Goal: Navigation & Orientation: Find specific page/section

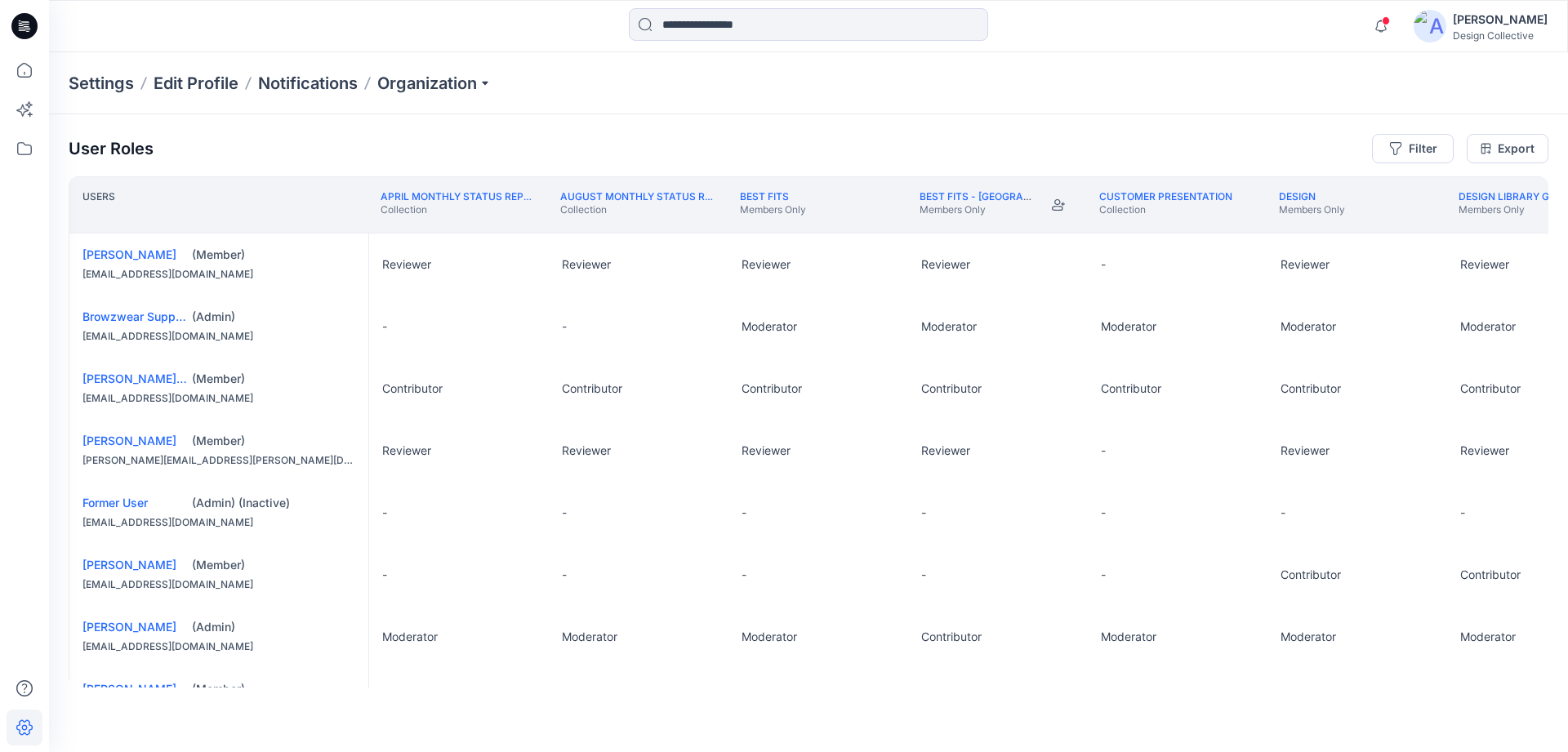
click at [24, 21] on icon at bounding box center [25, 21] width 8 height 1
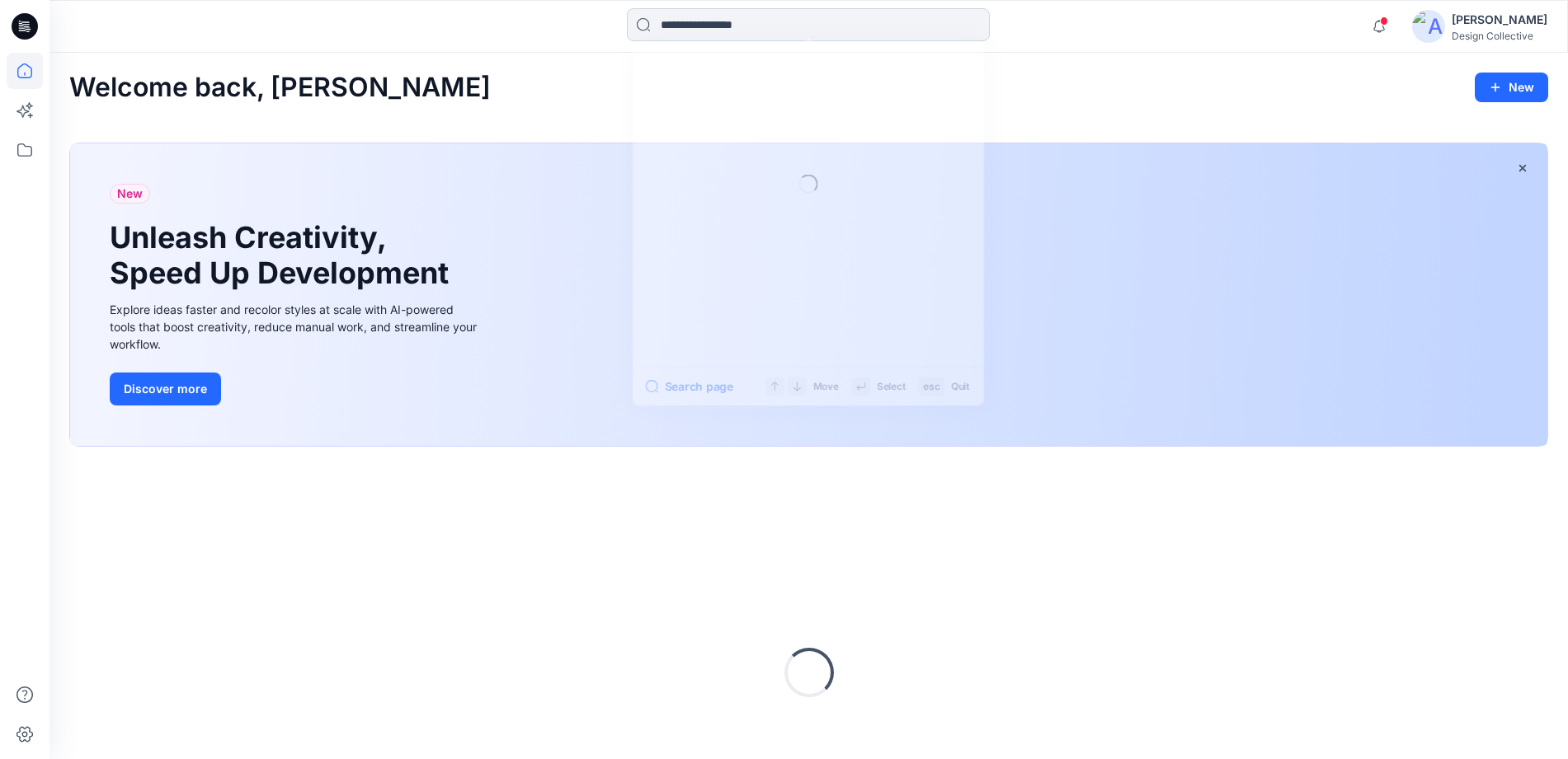
click at [765, 28] on input at bounding box center [809, 24] width 363 height 33
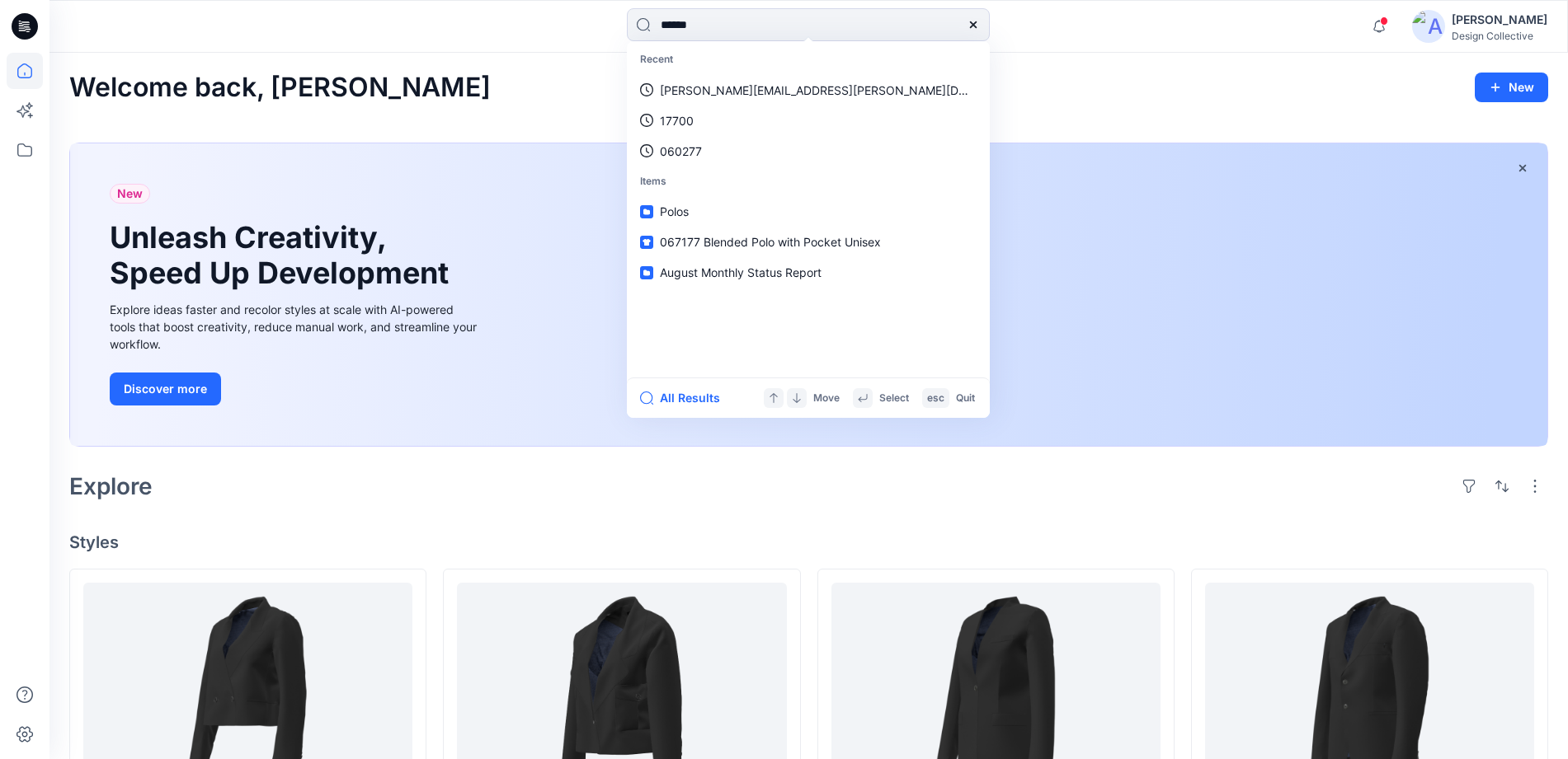
type input "******"
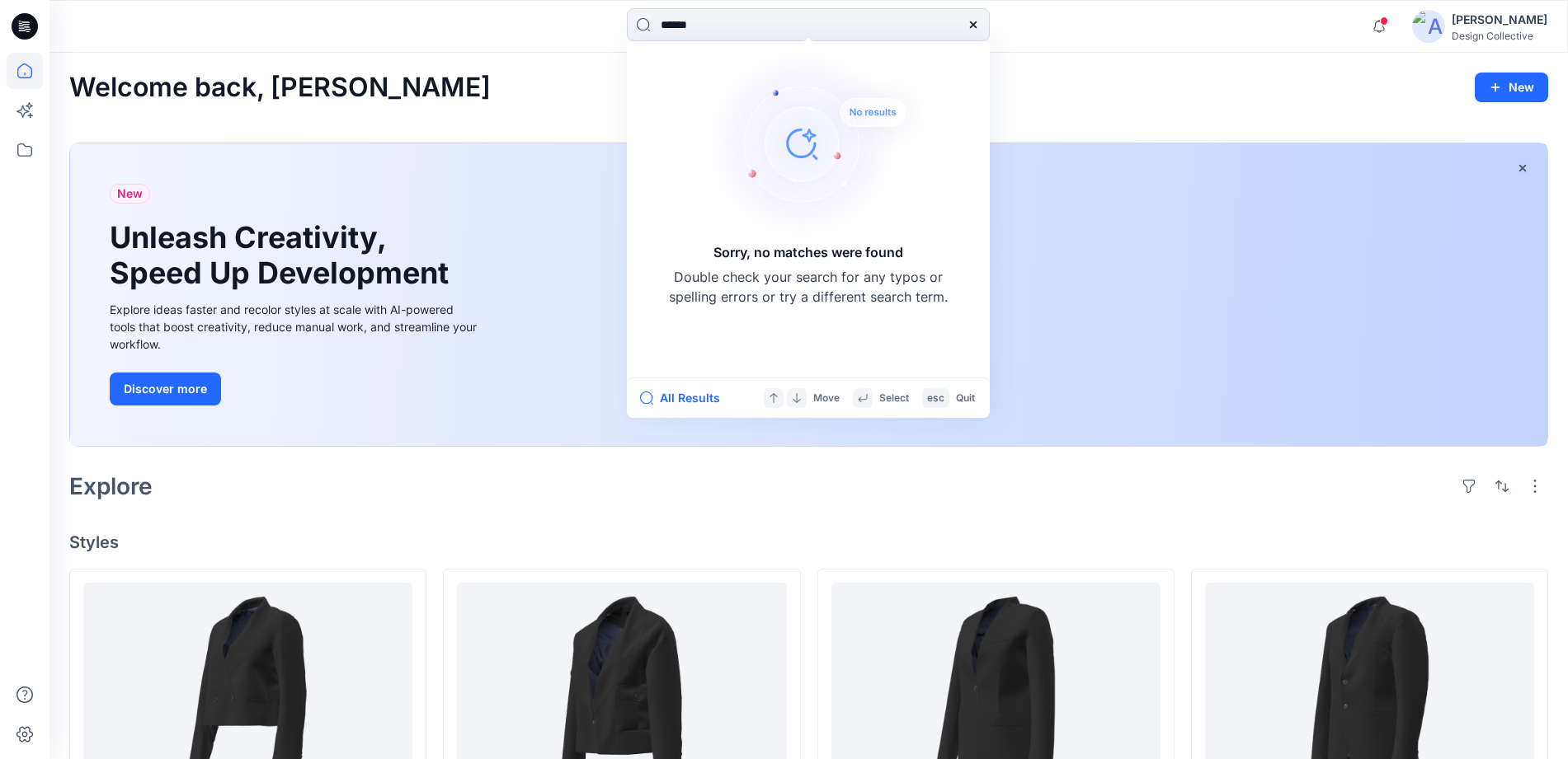
click at [974, 21] on icon at bounding box center [973, 24] width 13 height 13
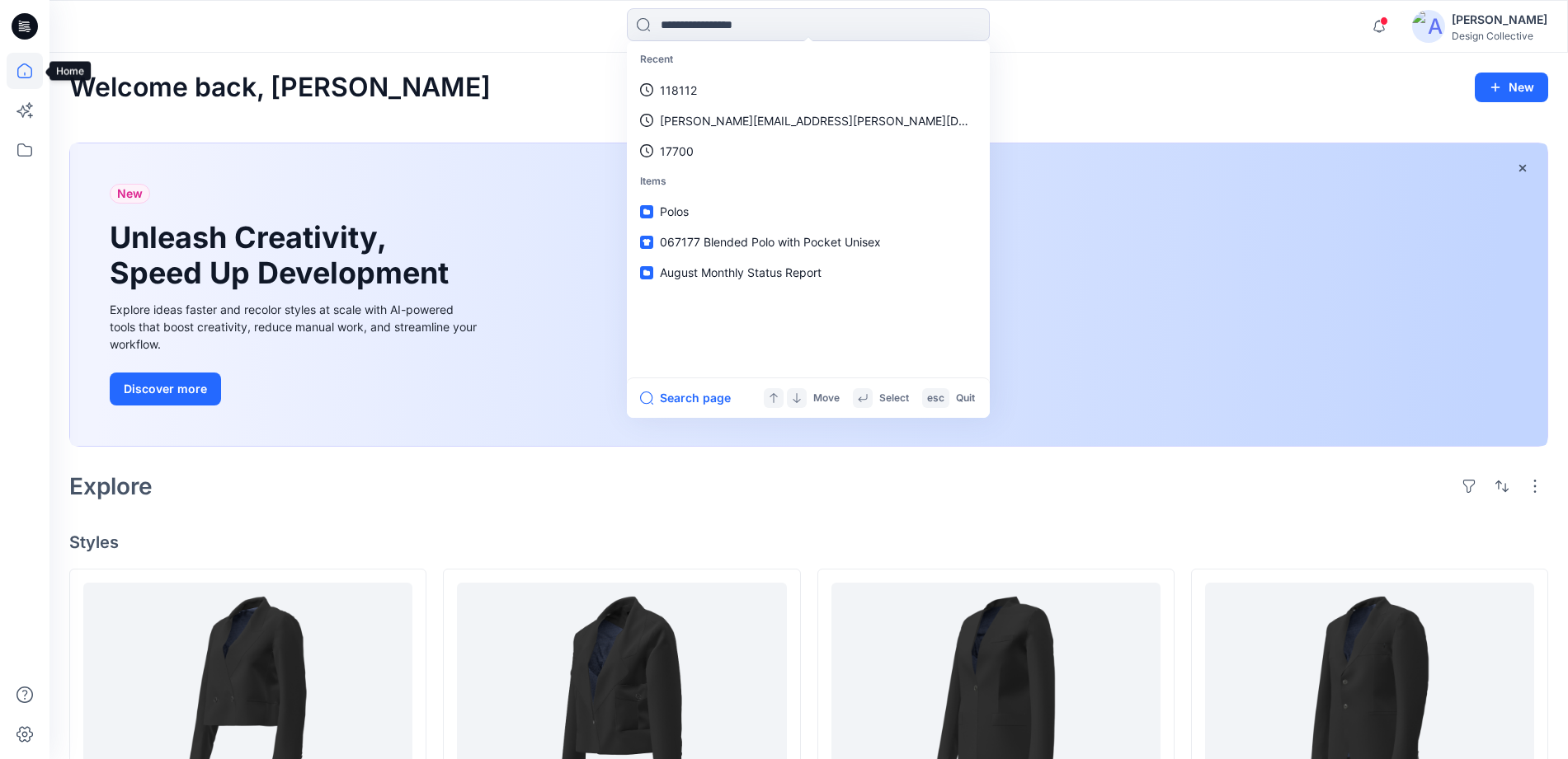
click at [25, 71] on icon at bounding box center [24, 71] width 37 height 37
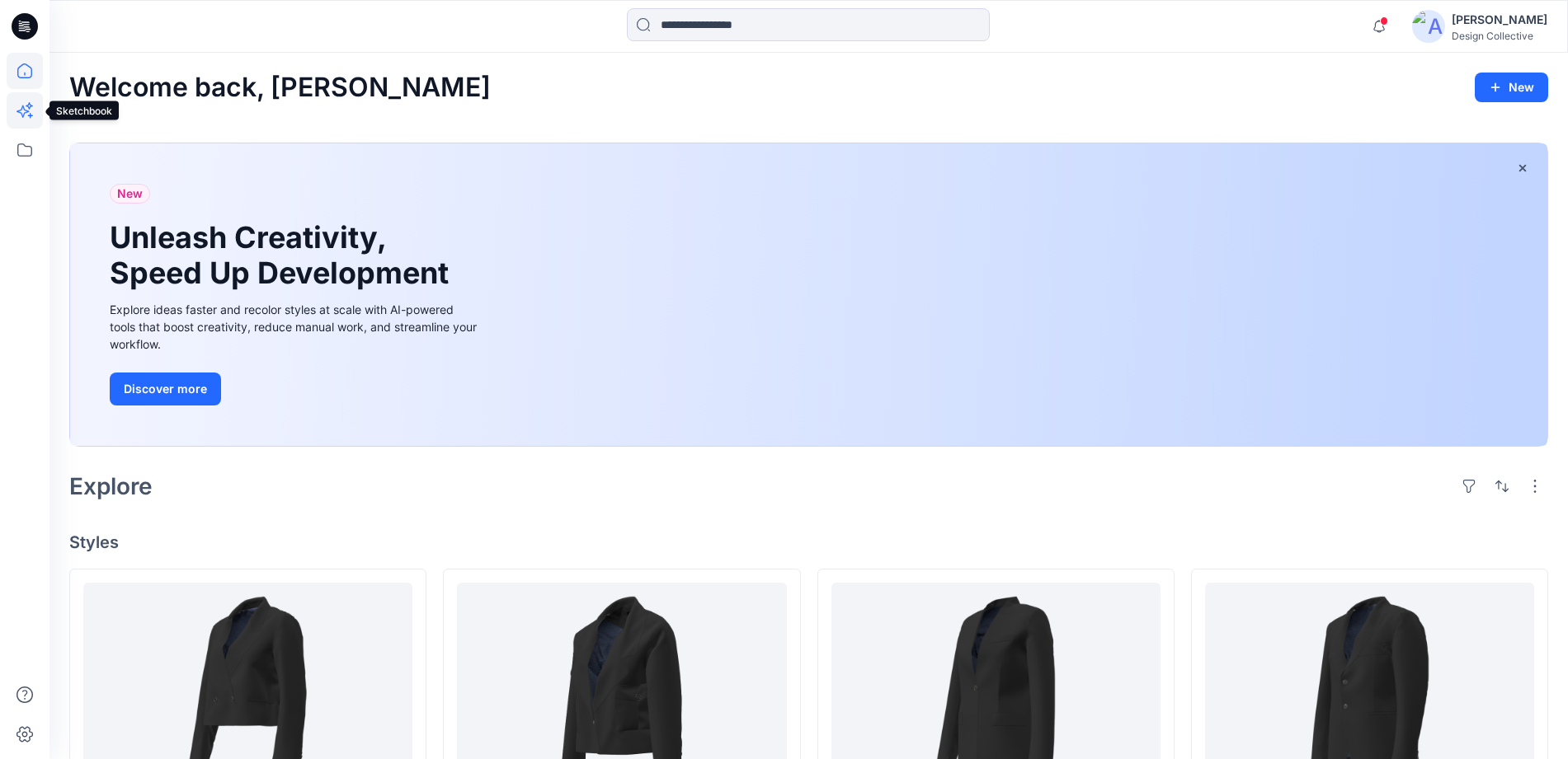
click at [23, 102] on icon at bounding box center [24, 110] width 37 height 37
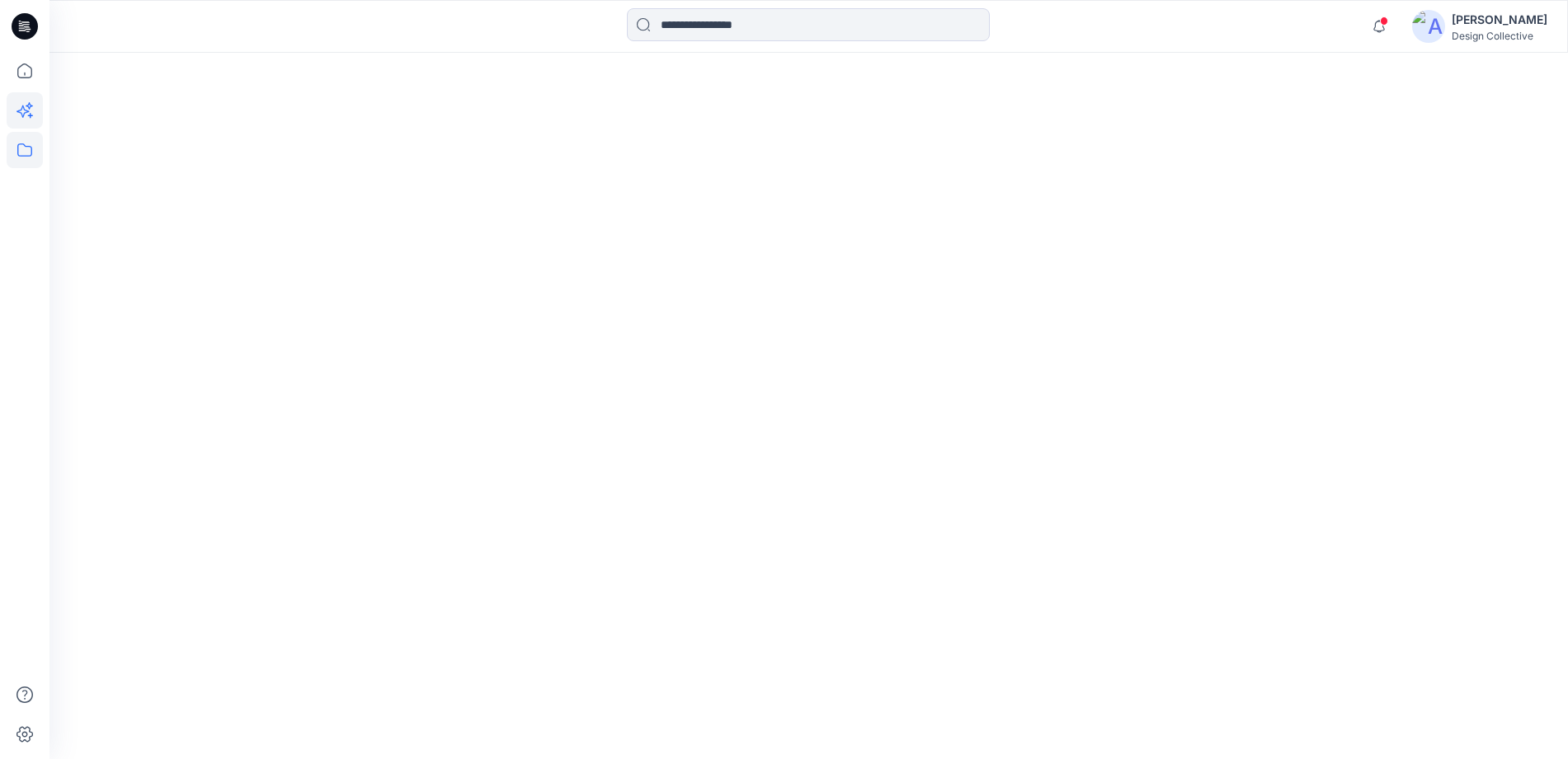
click at [29, 150] on icon at bounding box center [24, 150] width 37 height 37
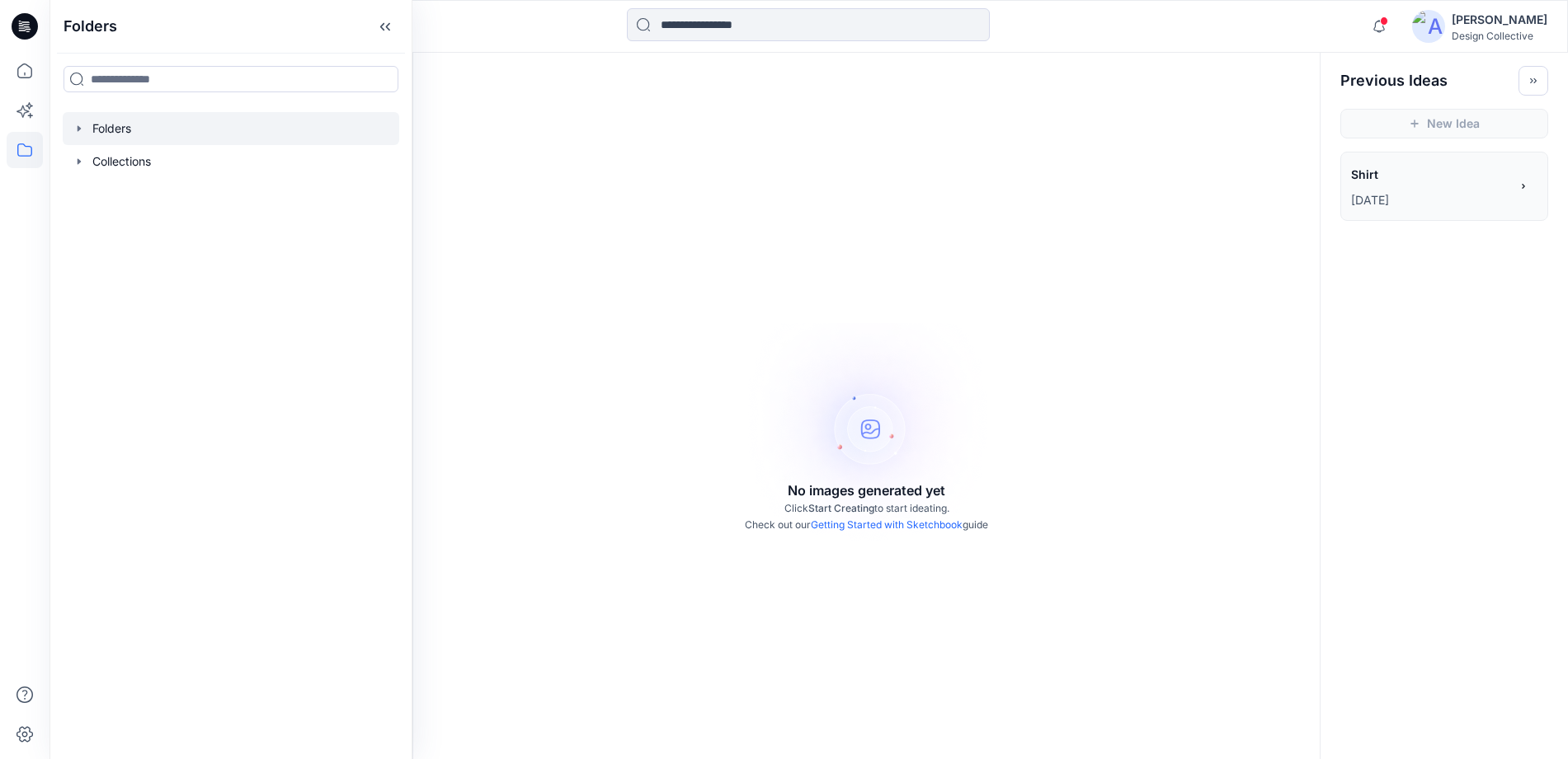
click at [83, 127] on icon "button" at bounding box center [79, 129] width 13 height 13
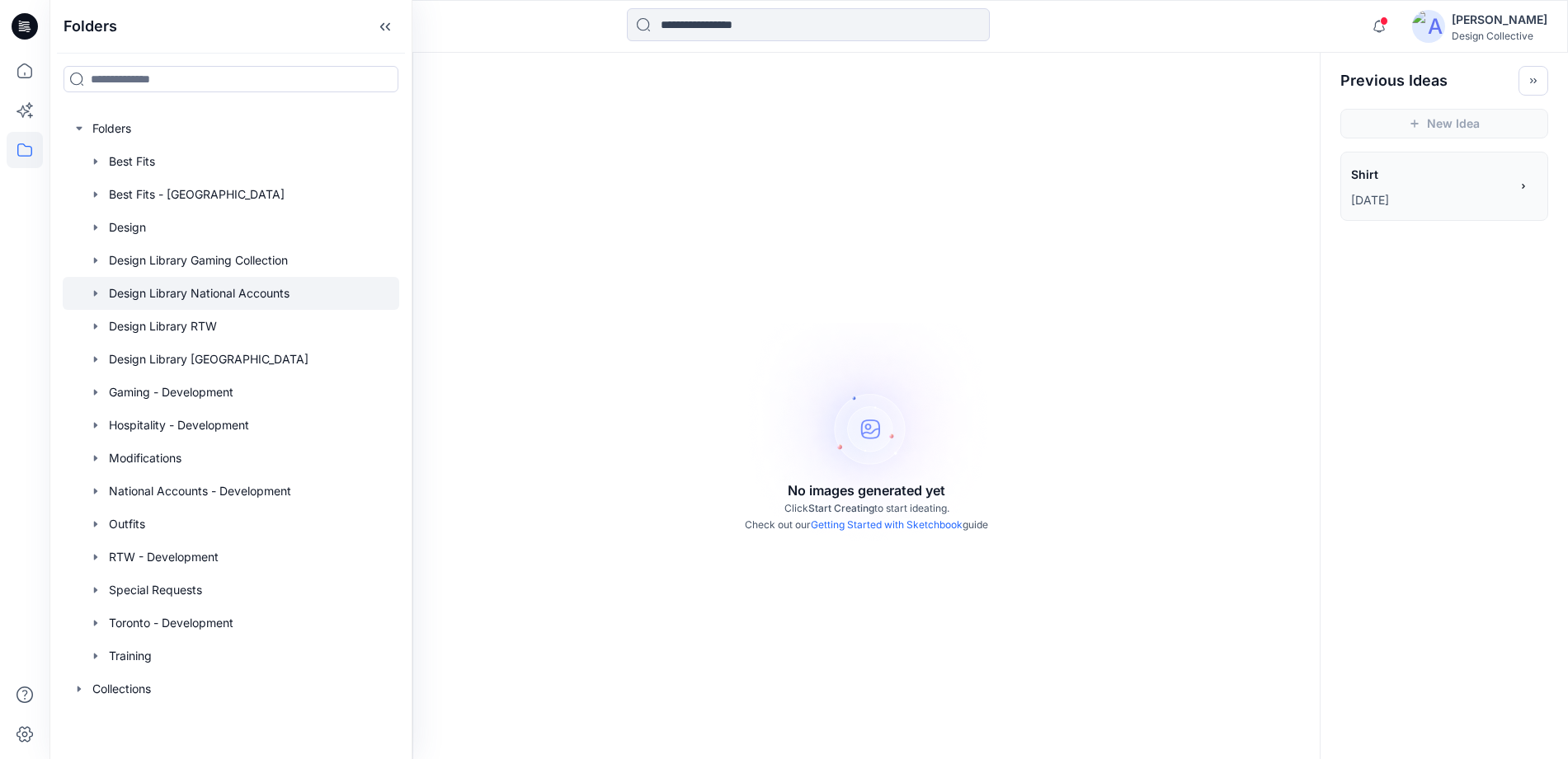
click at [176, 288] on div at bounding box center [231, 293] width 337 height 33
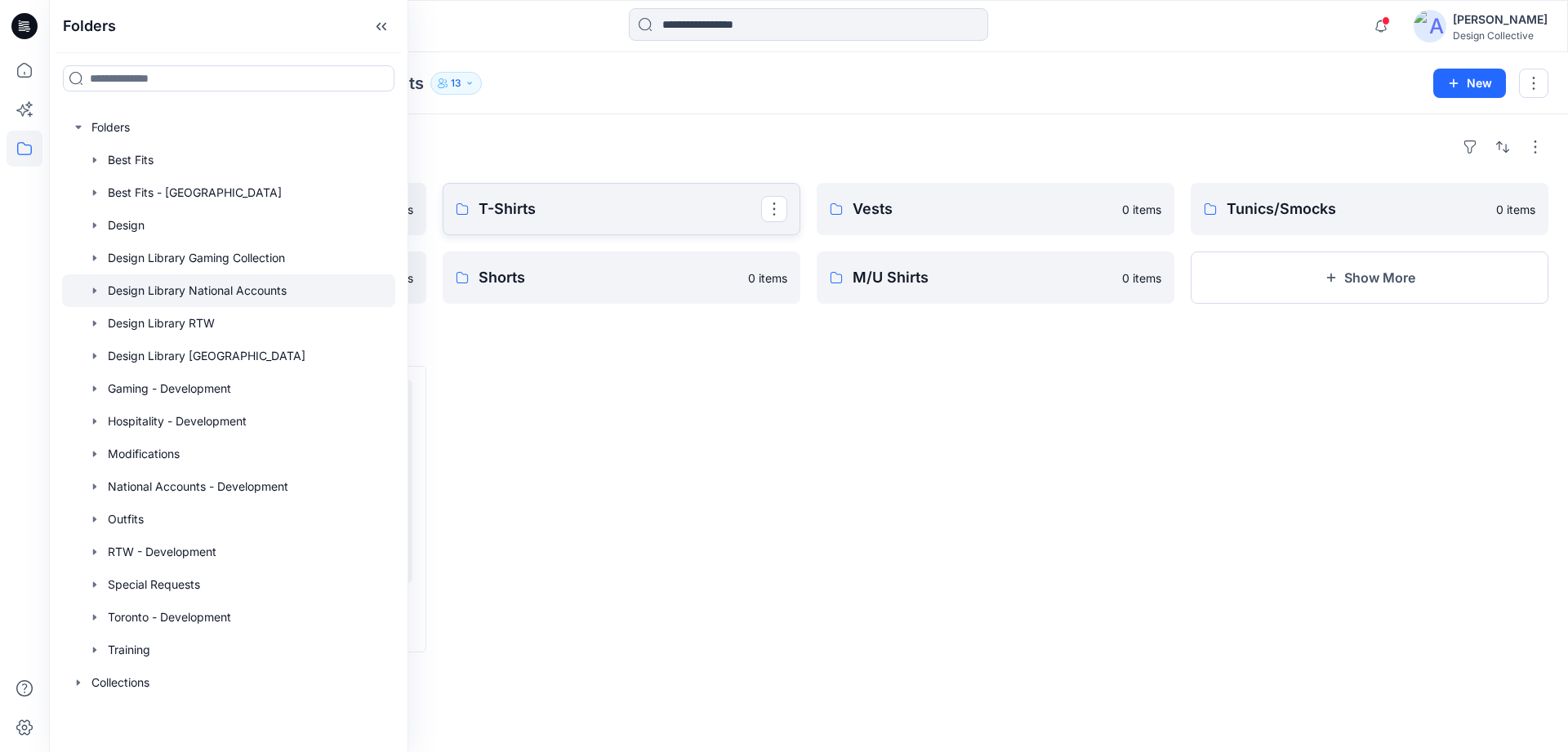
click at [473, 196] on link "T-Shirts" at bounding box center [621, 209] width 357 height 52
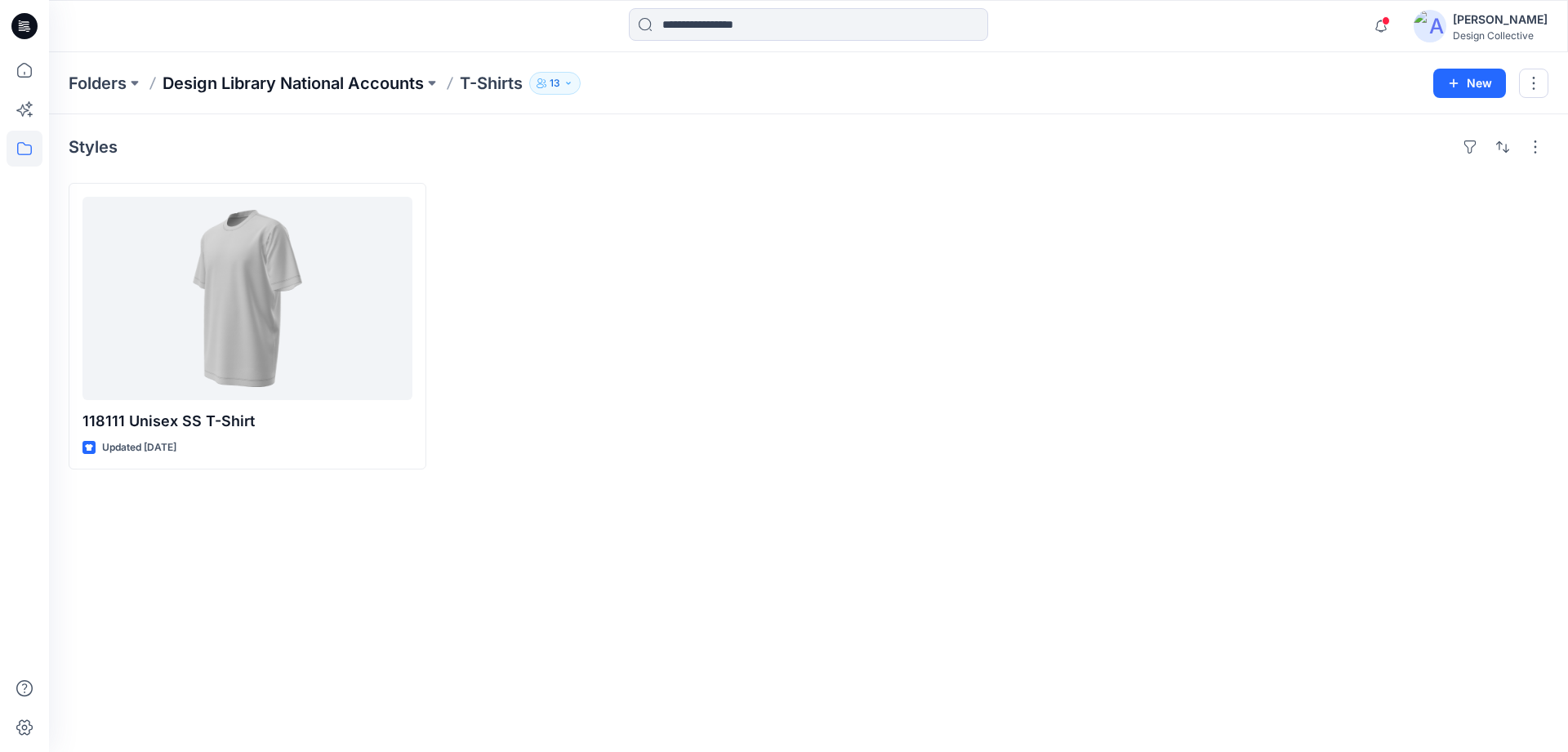
click at [350, 78] on p "Design Library National Accounts" at bounding box center [293, 83] width 261 height 23
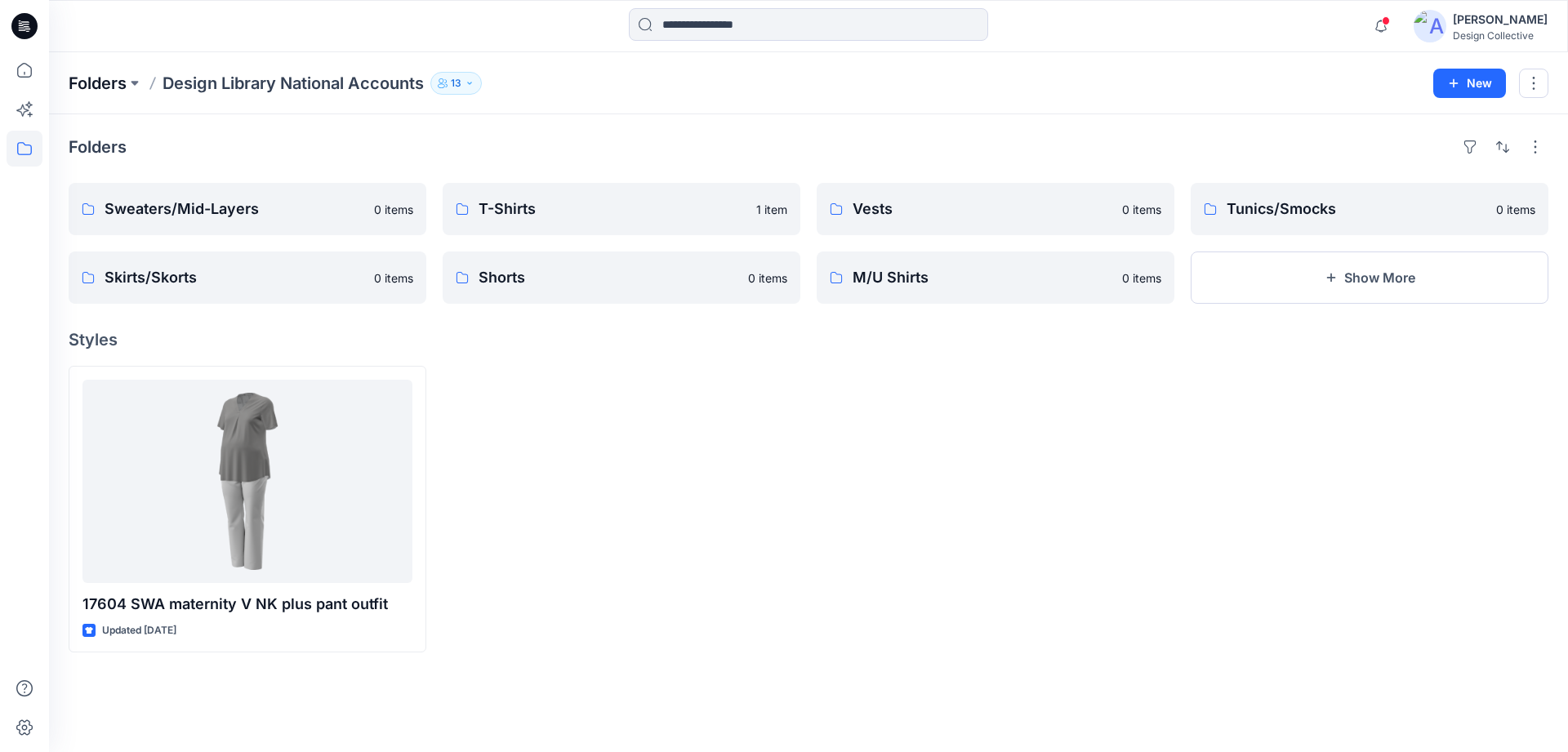
click at [106, 80] on p "Folders" at bounding box center [98, 83] width 58 height 23
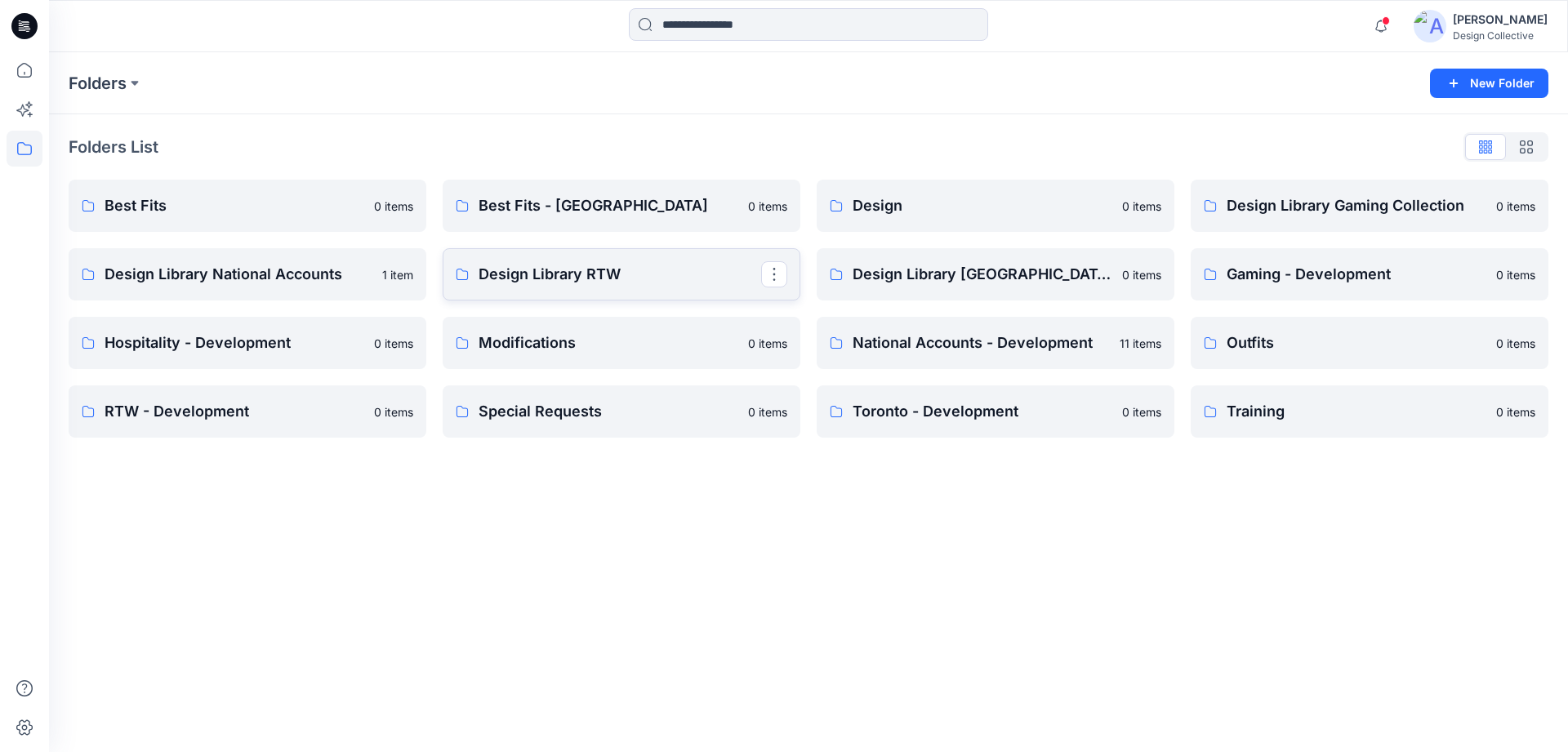
click at [666, 280] on p "Design Library RTW" at bounding box center [619, 274] width 282 height 23
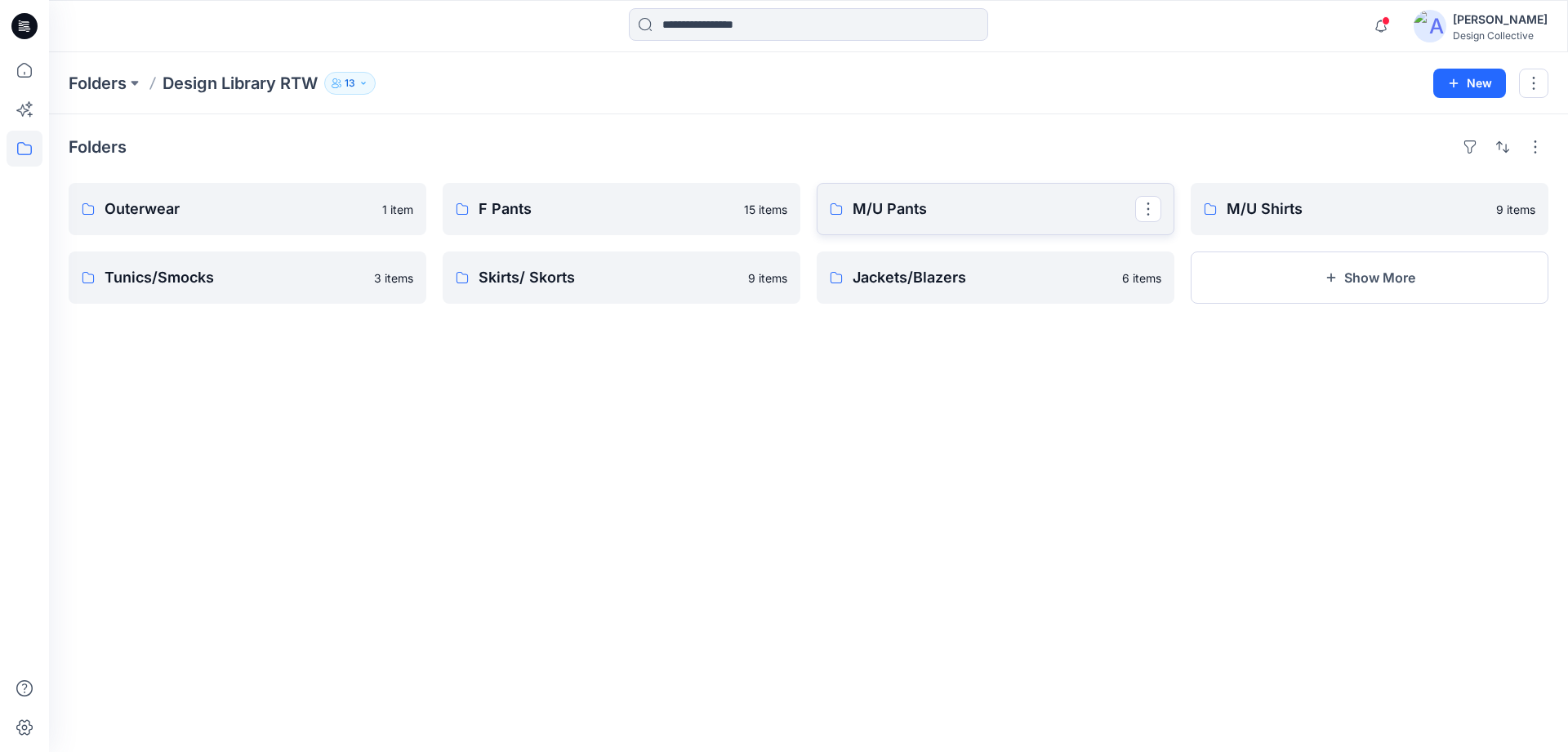
click at [875, 208] on p "M/U Pants" at bounding box center [993, 209] width 282 height 23
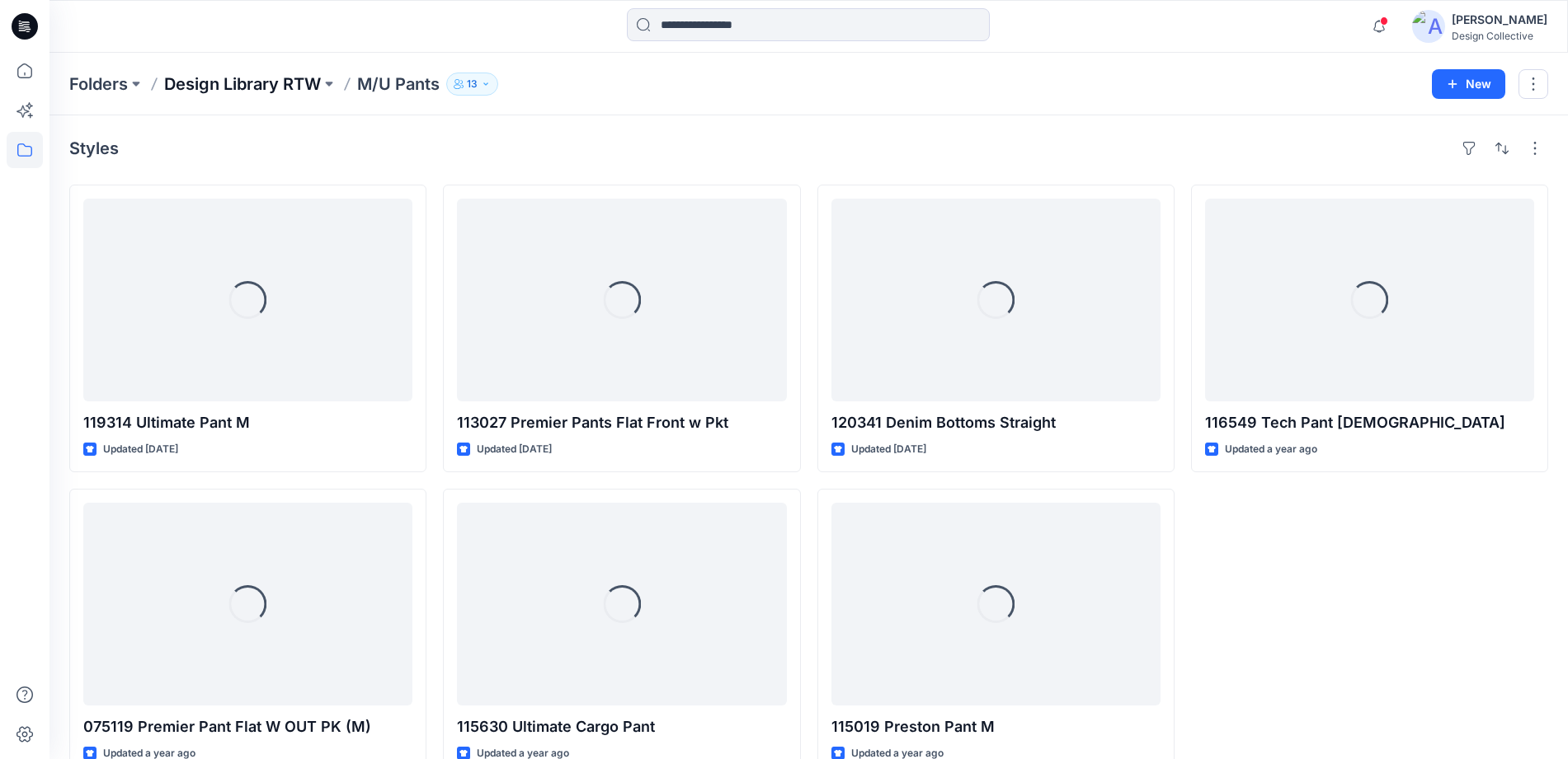
click at [223, 93] on p "Design Library RTW" at bounding box center [242, 84] width 156 height 23
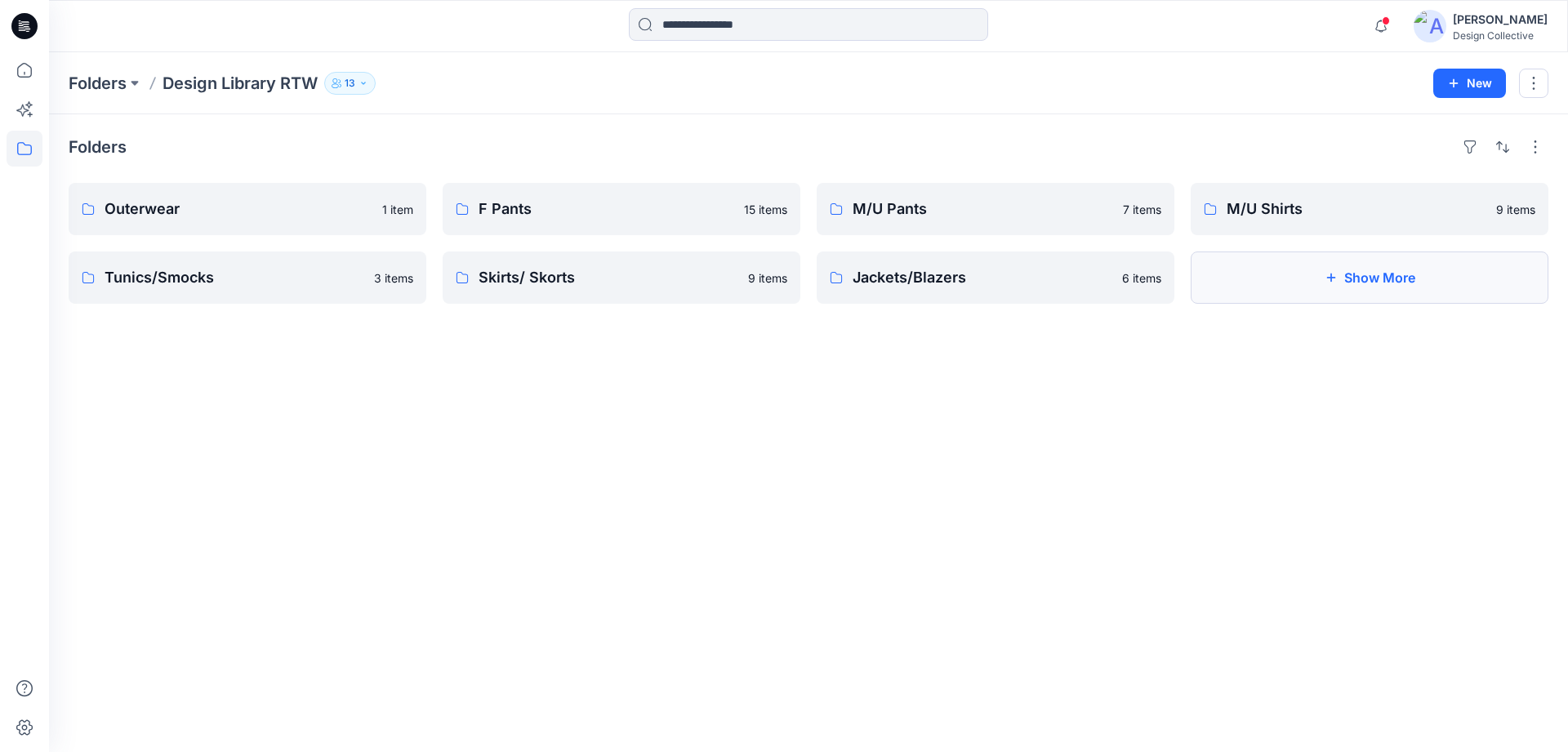
click at [1325, 278] on icon "button" at bounding box center [1331, 278] width 13 height 13
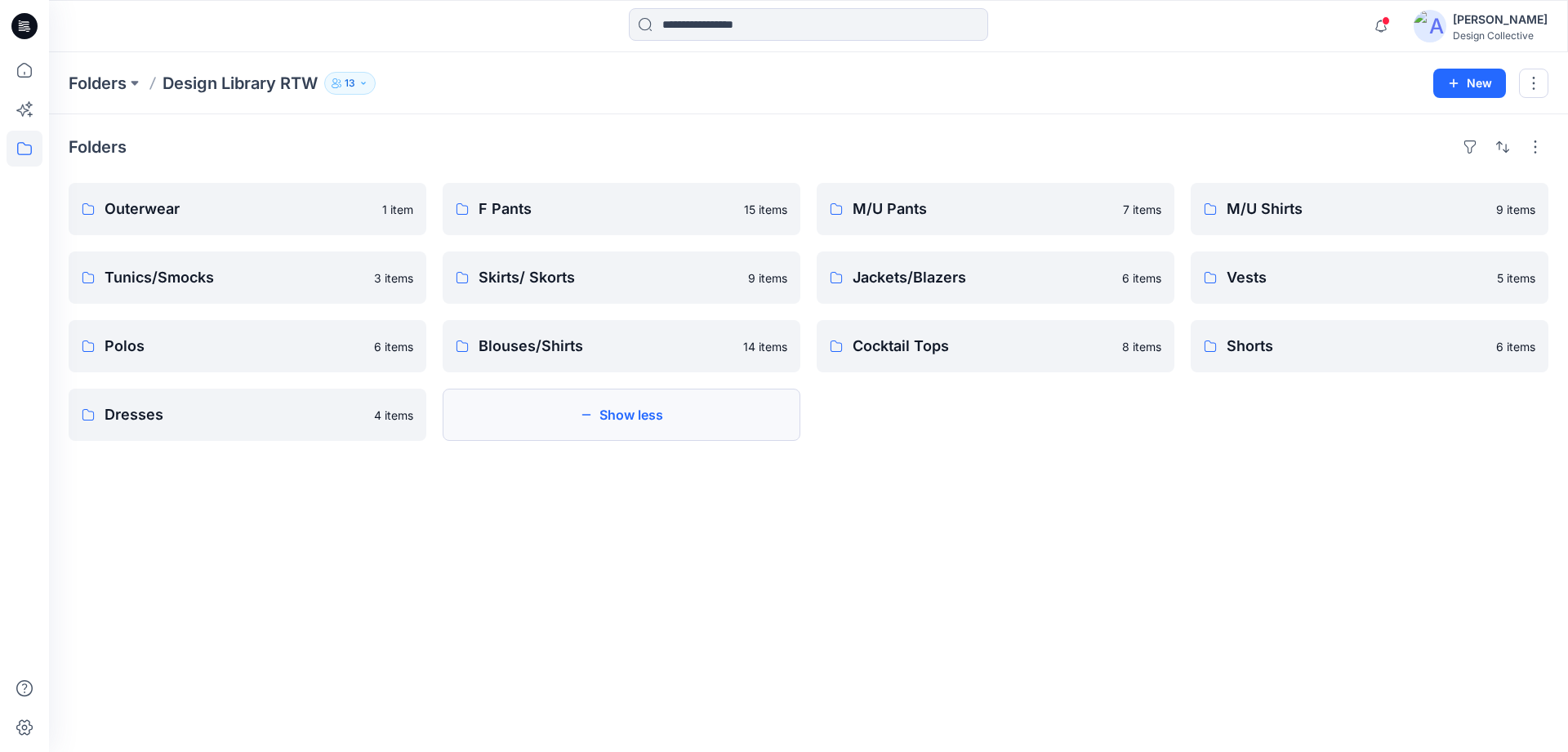
click at [539, 411] on button "Show less" at bounding box center [621, 415] width 357 height 52
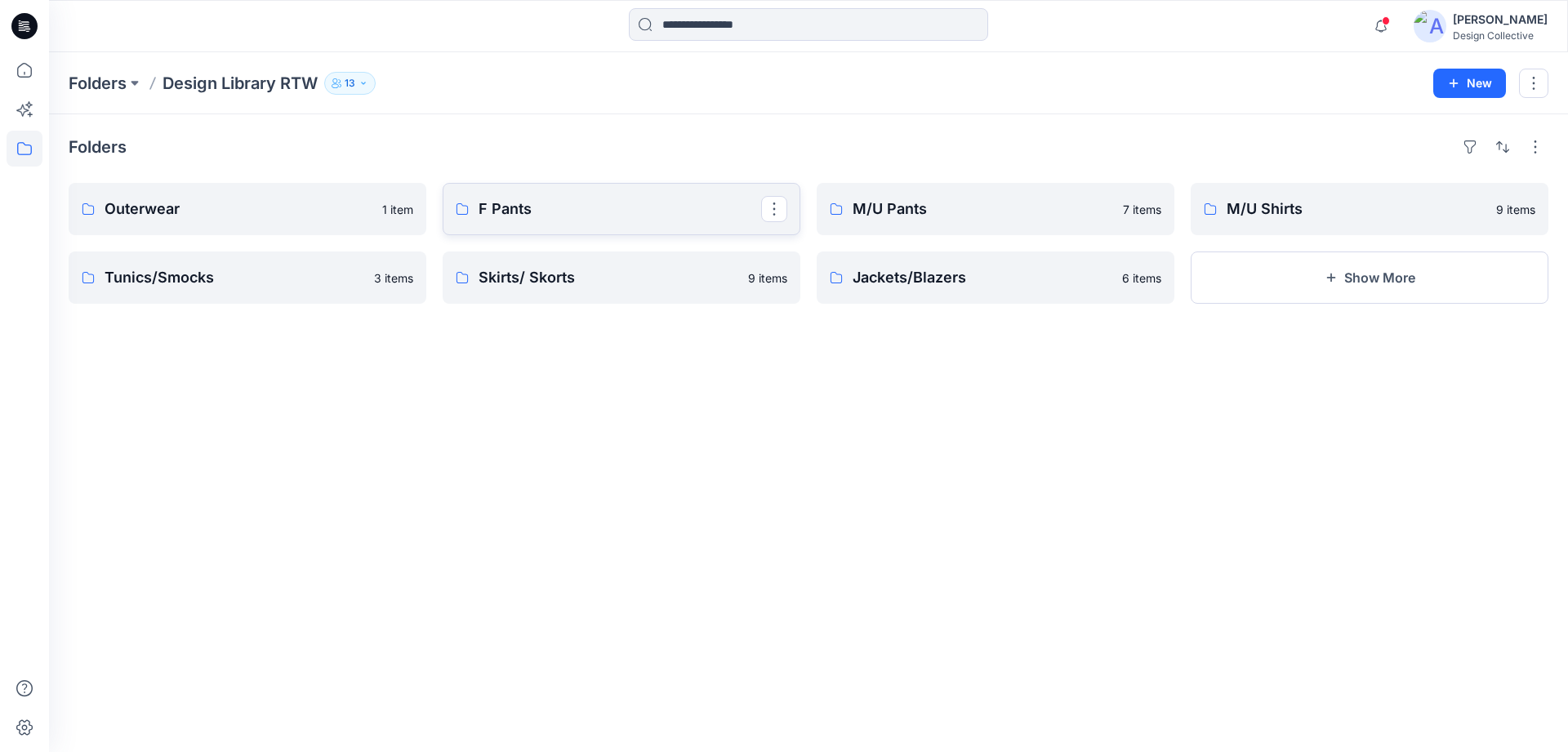
click at [547, 229] on link "F Pants" at bounding box center [621, 209] width 357 height 52
